Goal: Task Accomplishment & Management: Use online tool/utility

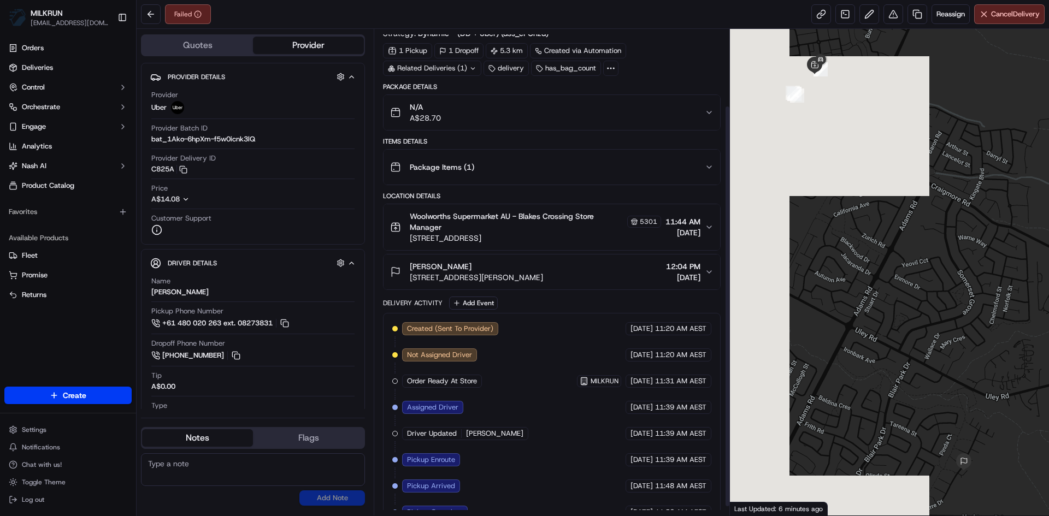
scroll to position [103, 0]
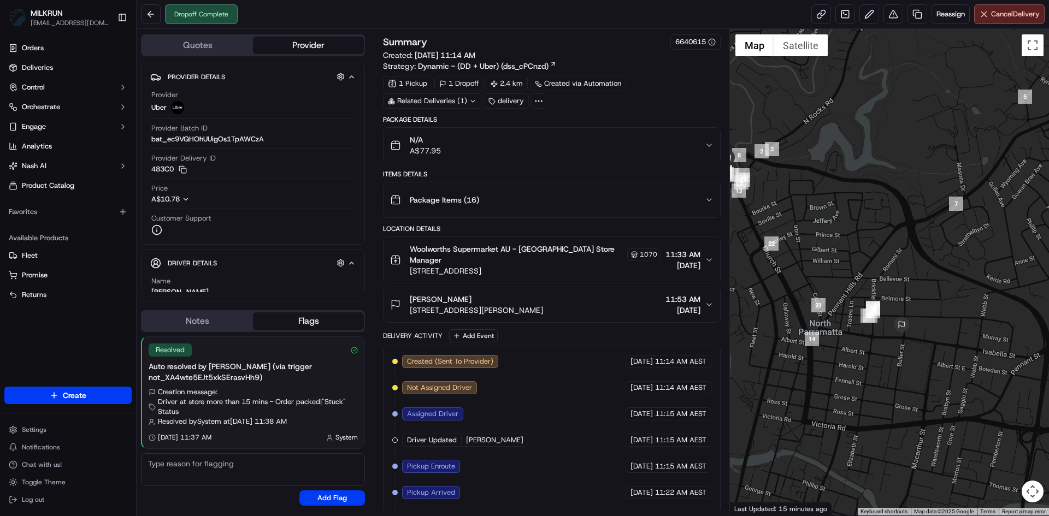
drag, startPoint x: 960, startPoint y: 404, endPoint x: 875, endPoint y: 378, distance: 88.5
click at [875, 378] on div at bounding box center [889, 272] width 319 height 487
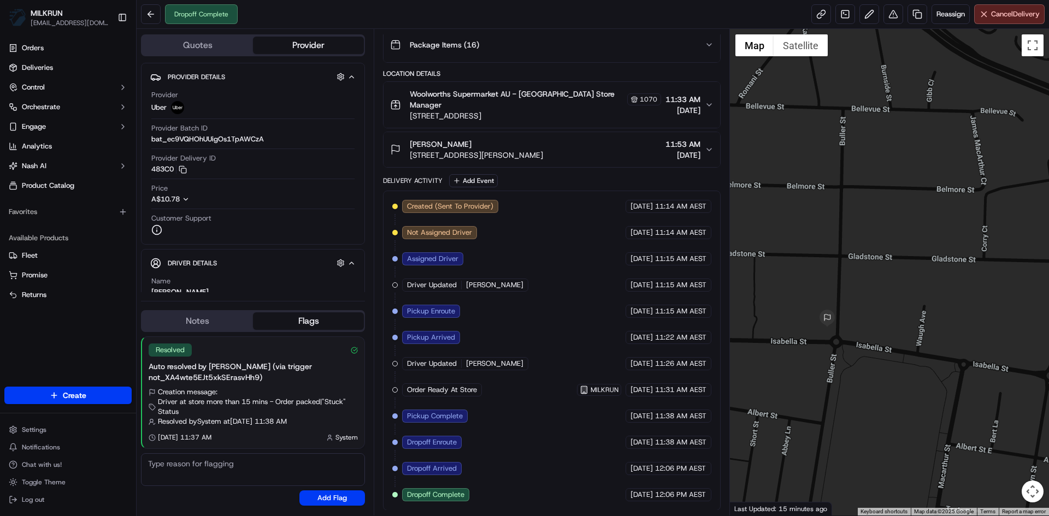
scroll to position [156, 0]
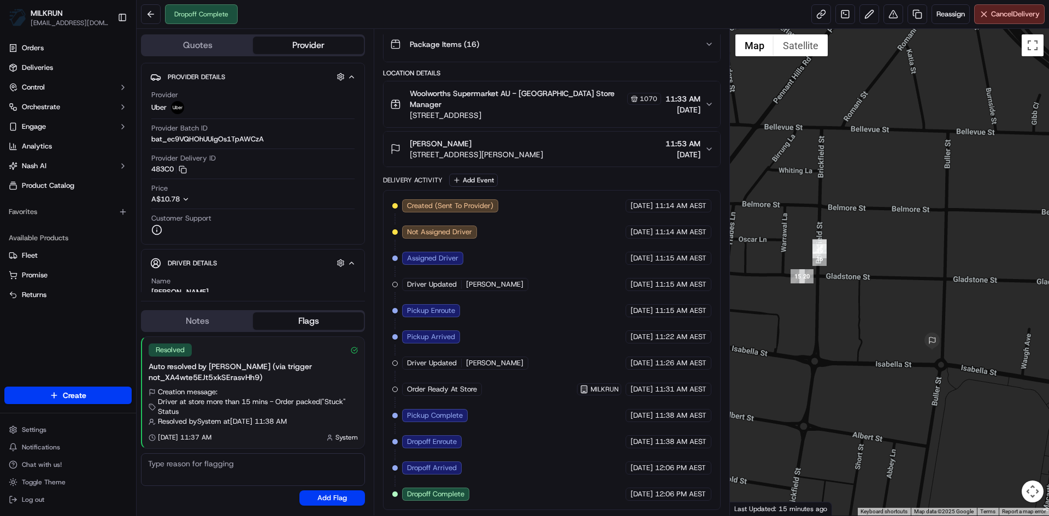
drag, startPoint x: 792, startPoint y: 396, endPoint x: 964, endPoint y: 446, distance: 178.4
click at [964, 446] on div at bounding box center [889, 272] width 319 height 487
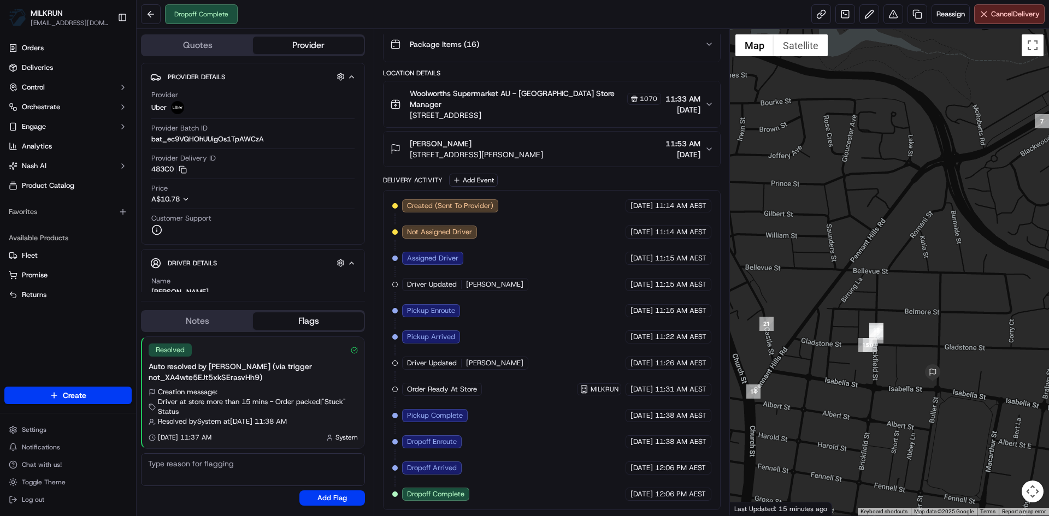
drag, startPoint x: 825, startPoint y: 395, endPoint x: 858, endPoint y: 392, distance: 33.4
click at [858, 392] on div at bounding box center [889, 272] width 319 height 487
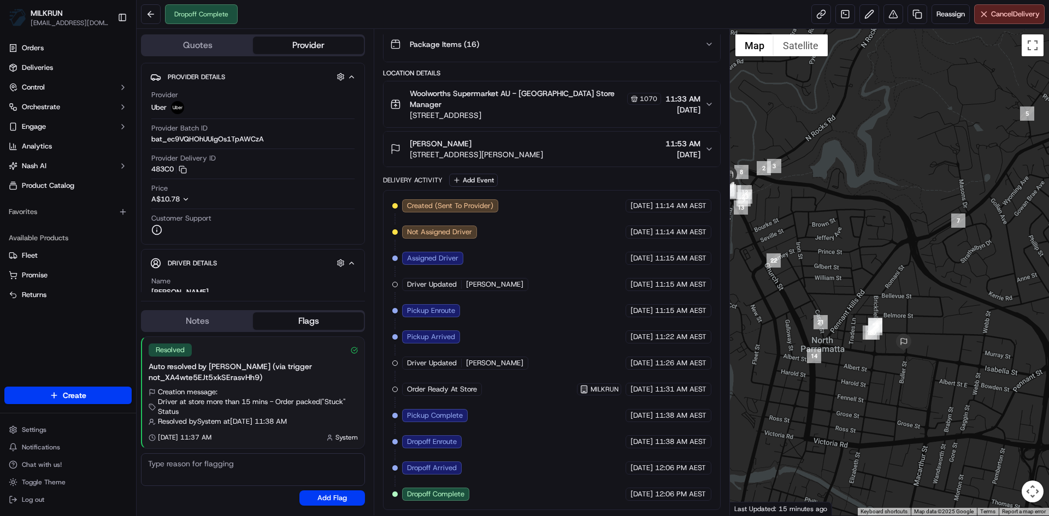
drag, startPoint x: 863, startPoint y: 420, endPoint x: 868, endPoint y: 384, distance: 35.8
click at [868, 384] on div at bounding box center [889, 272] width 319 height 487
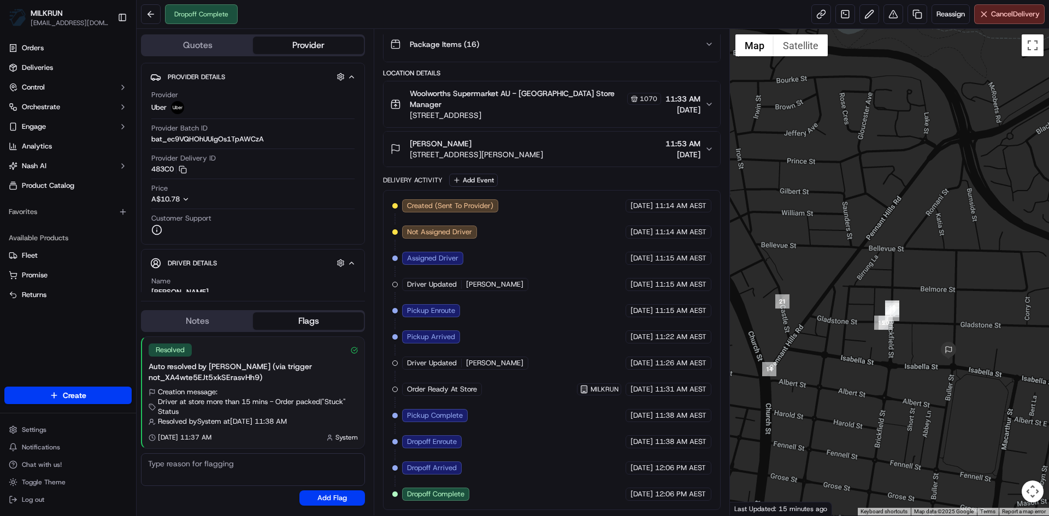
drag, startPoint x: 815, startPoint y: 402, endPoint x: 900, endPoint y: 443, distance: 94.0
click at [900, 443] on div at bounding box center [889, 272] width 319 height 487
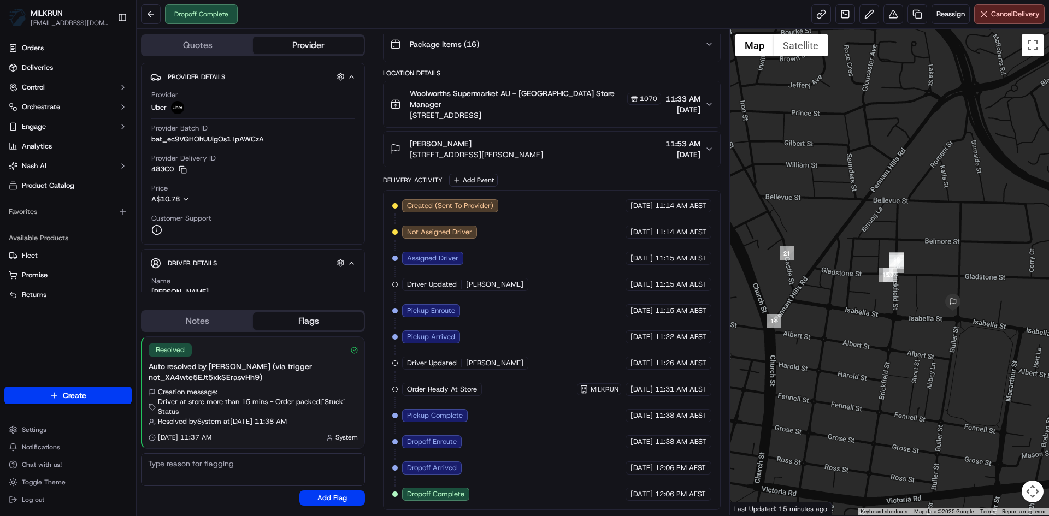
drag, startPoint x: 891, startPoint y: 417, endPoint x: 929, endPoint y: 389, distance: 46.9
click at [929, 389] on div at bounding box center [889, 272] width 319 height 487
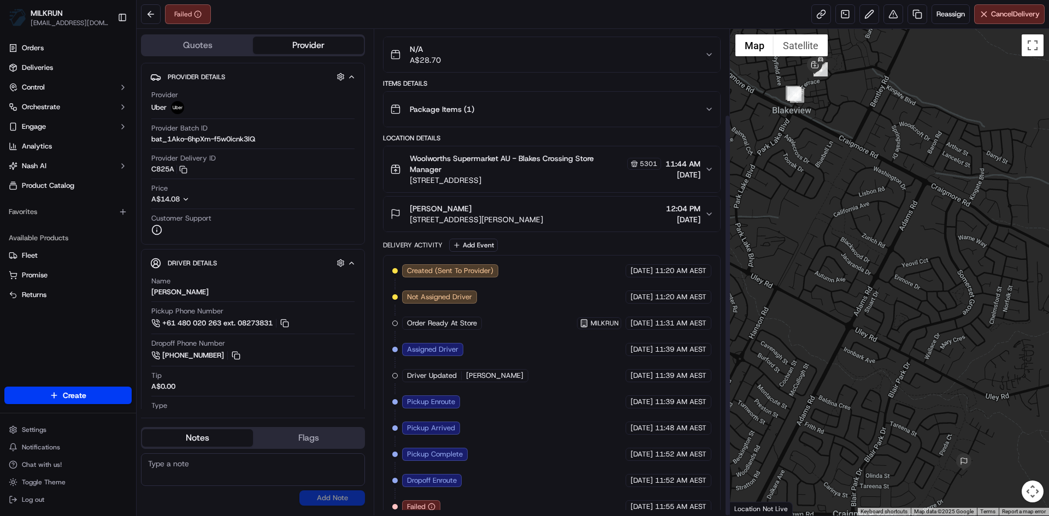
scroll to position [103, 0]
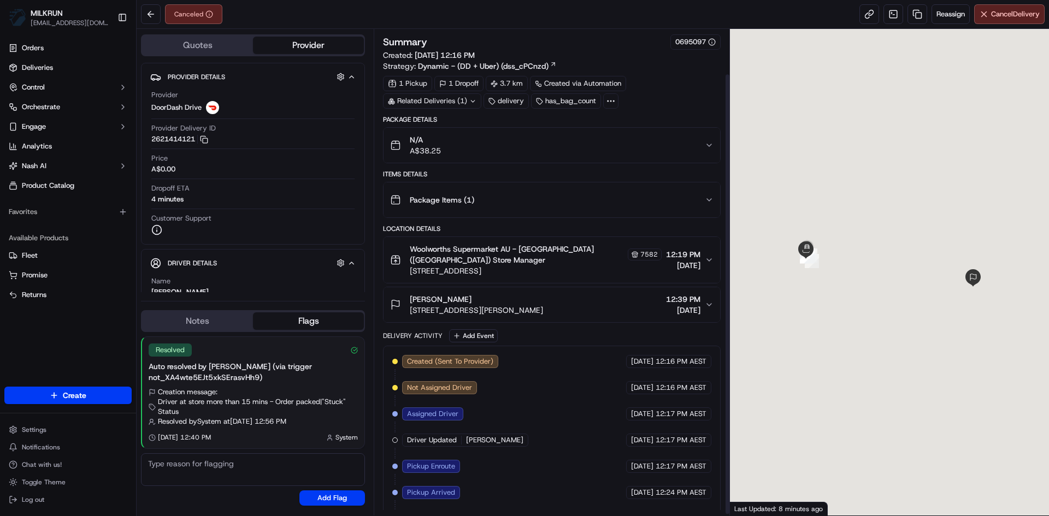
scroll to position [51, 0]
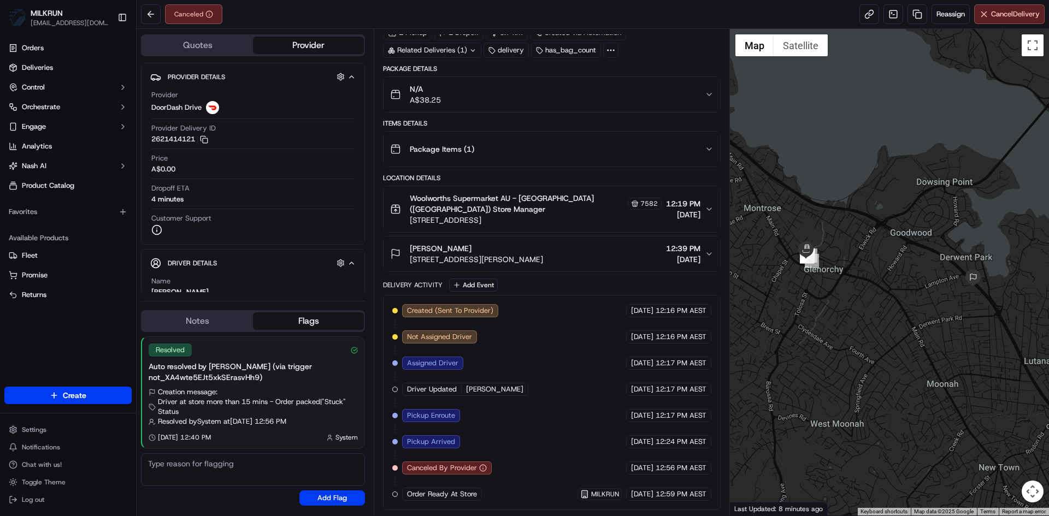
click at [710, 148] on icon "button" at bounding box center [709, 149] width 4 height 2
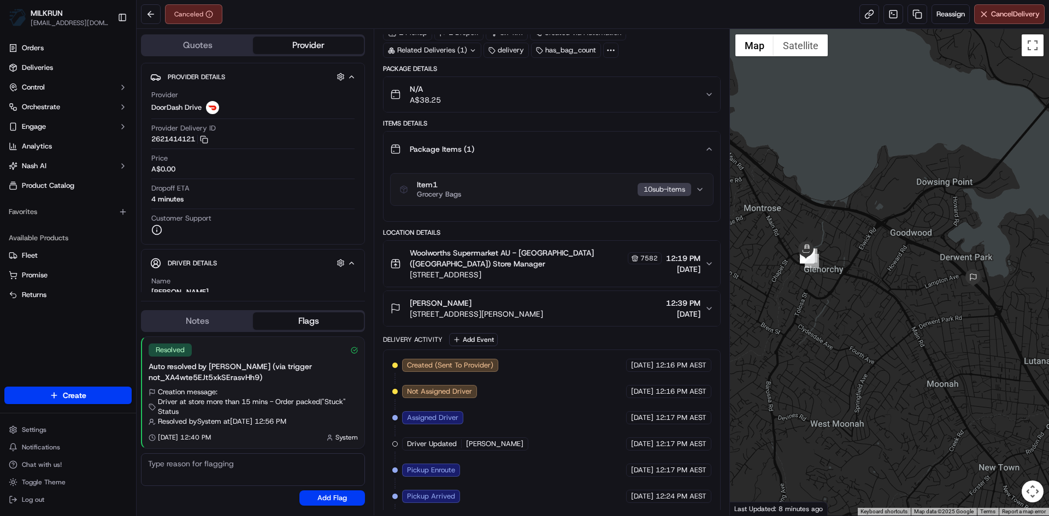
click at [710, 148] on icon "button" at bounding box center [708, 149] width 9 height 9
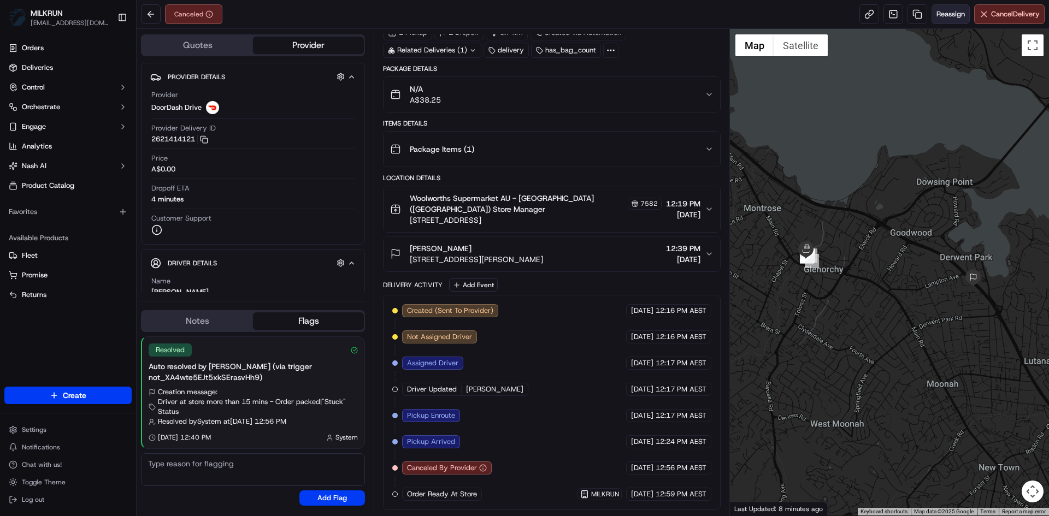
click at [948, 10] on span "Reassign" at bounding box center [950, 14] width 28 height 10
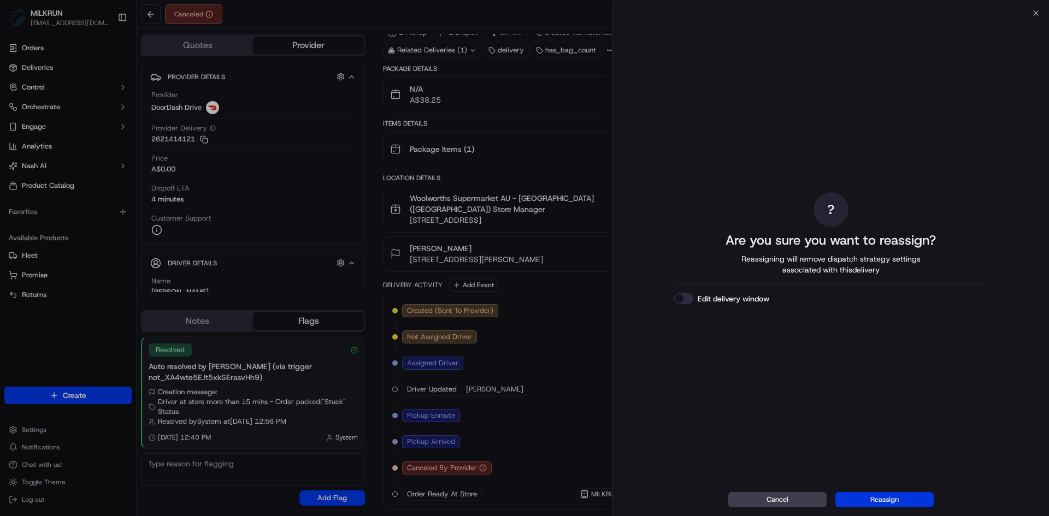
click at [895, 498] on button "Reassign" at bounding box center [884, 499] width 98 height 15
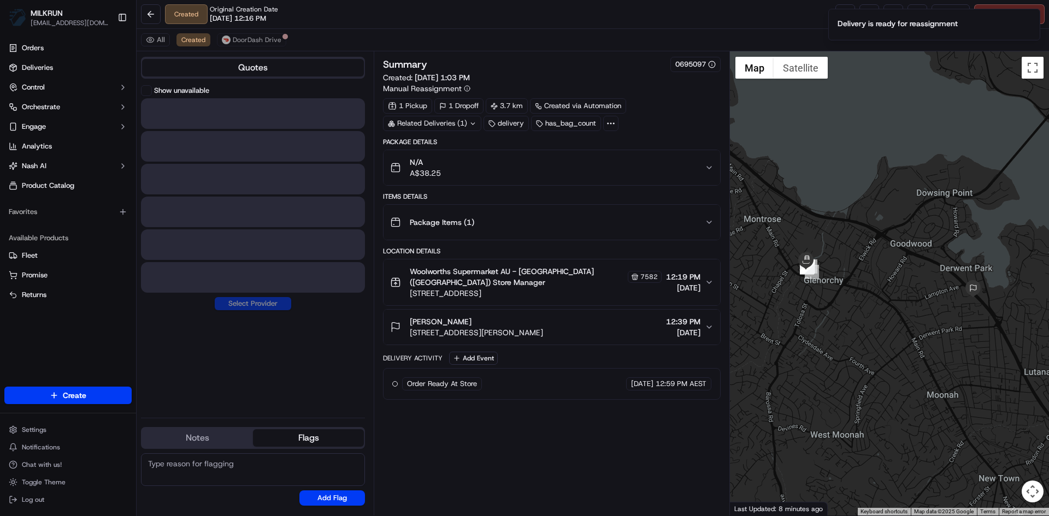
scroll to position [0, 0]
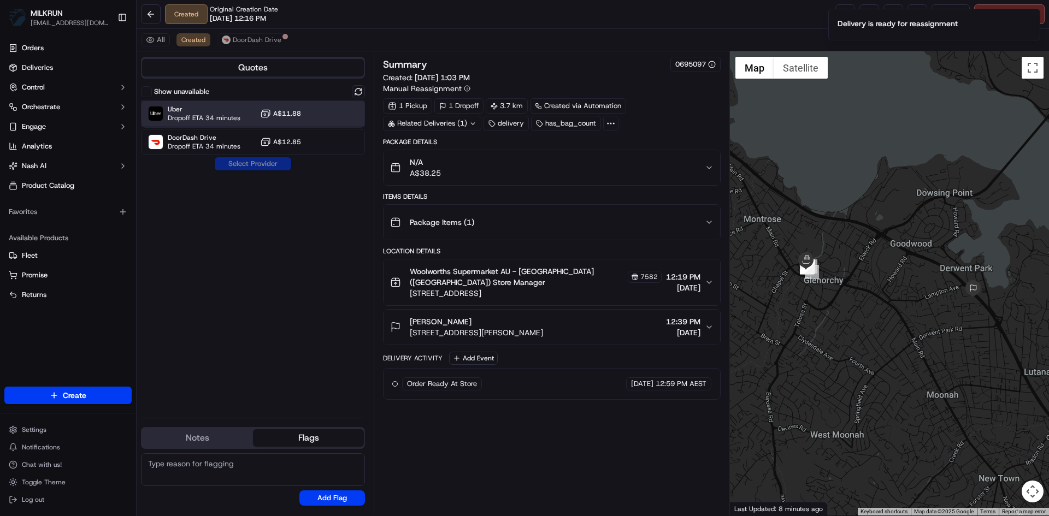
click at [224, 115] on span "Dropoff ETA 34 minutes" at bounding box center [204, 118] width 73 height 9
click at [251, 162] on button "Assign Provider" at bounding box center [253, 163] width 78 height 13
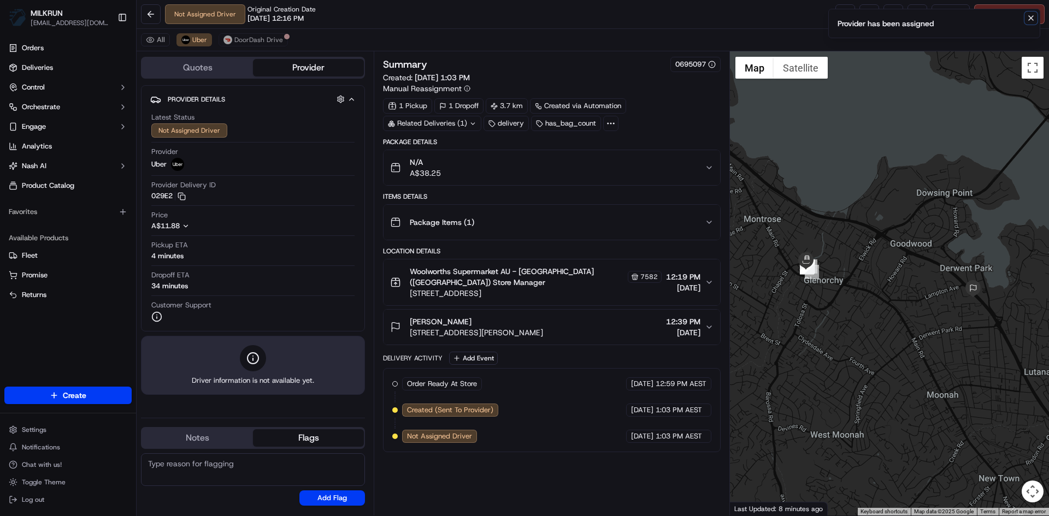
click at [1034, 19] on icon "Notifications (F8)" at bounding box center [1030, 18] width 9 height 9
